Goal: Check status: Check status

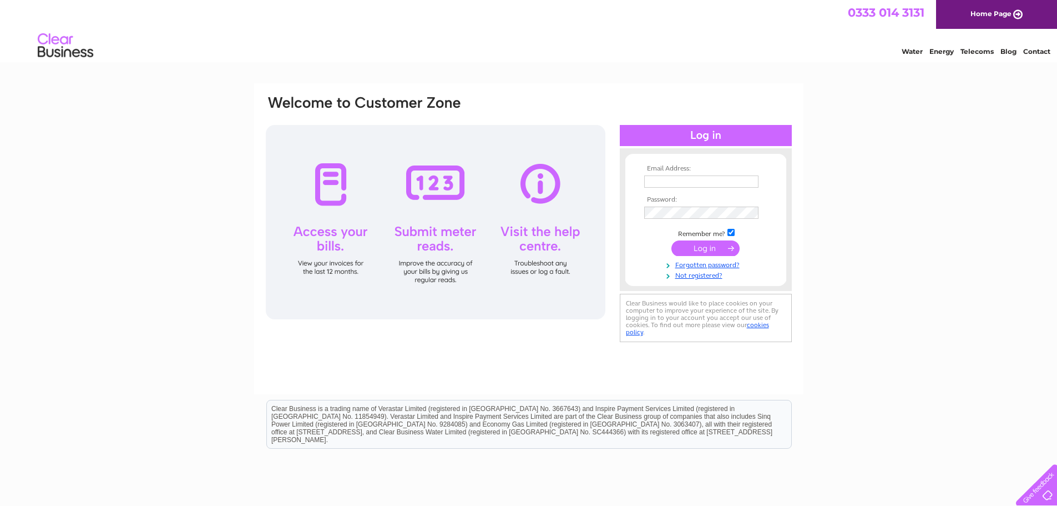
type input "[EMAIL_ADDRESS][DOMAIN_NAME]"
click at [710, 249] on input "submit" at bounding box center [705, 248] width 68 height 16
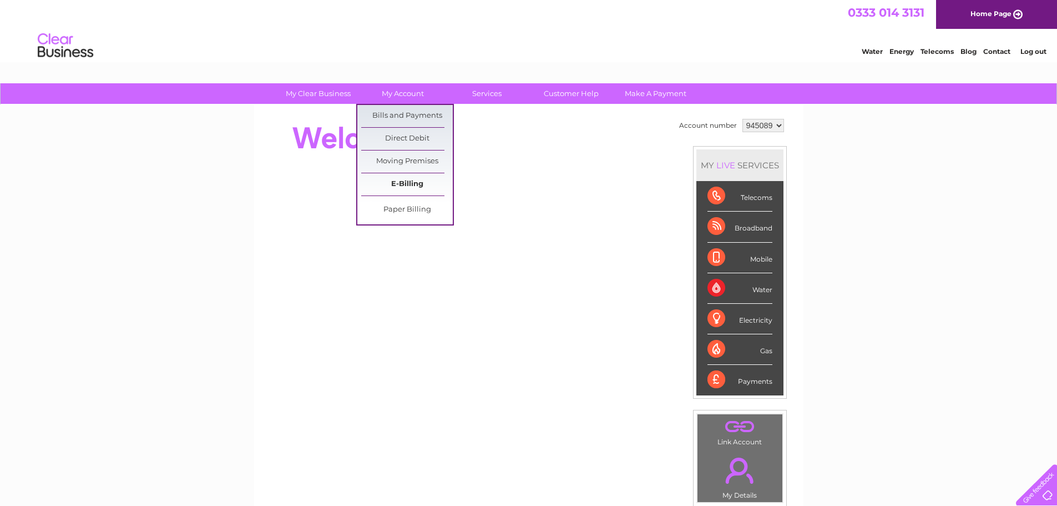
click at [379, 185] on link "E-Billing" at bounding box center [407, 184] width 92 height 22
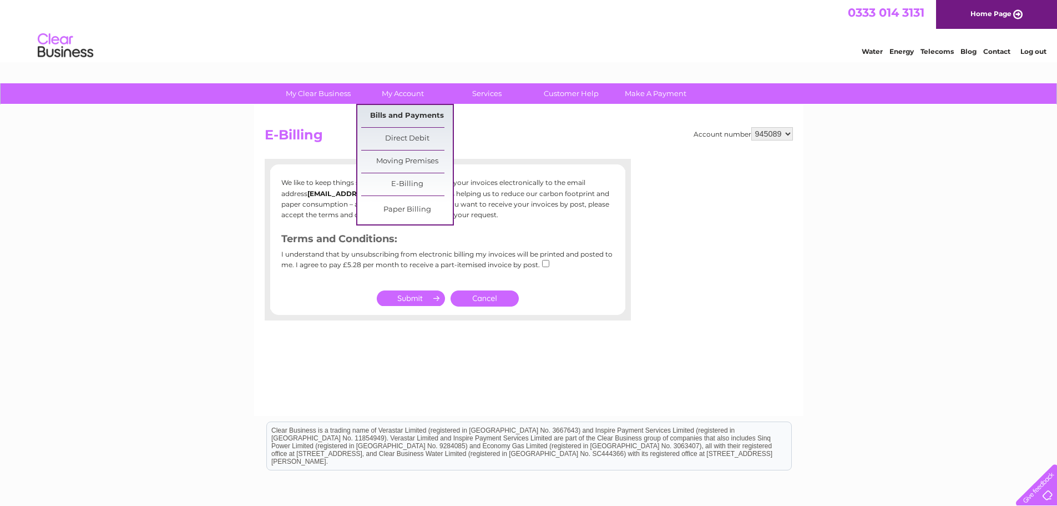
click at [396, 114] on link "Bills and Payments" at bounding box center [407, 116] width 92 height 22
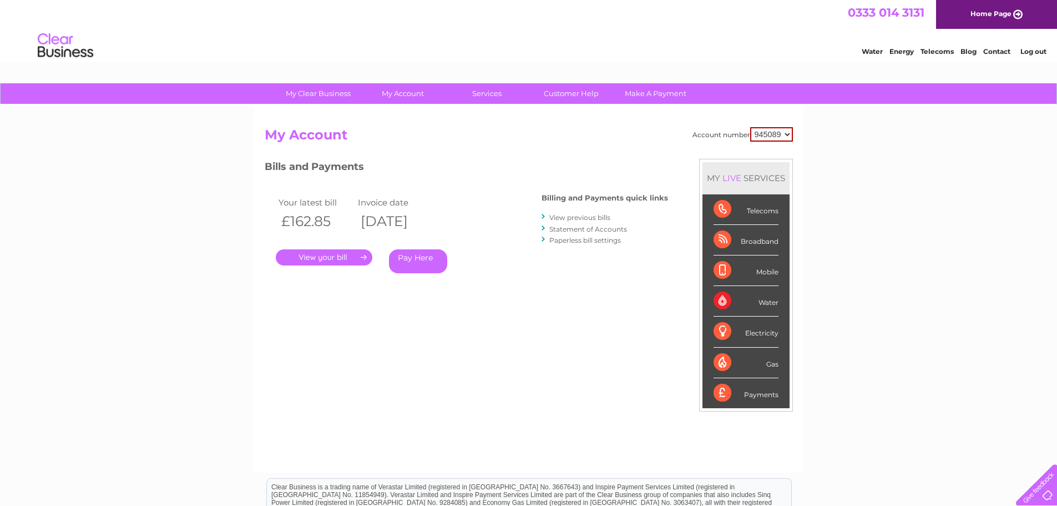
click at [338, 256] on link "." at bounding box center [324, 257] width 97 height 16
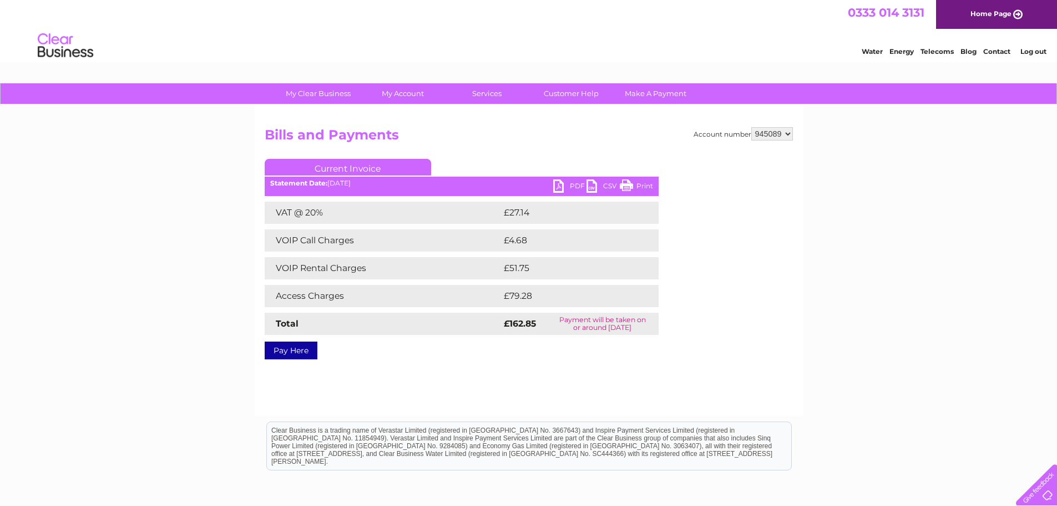
click at [557, 186] on link "PDF" at bounding box center [569, 187] width 33 height 16
